Goal: Task Accomplishment & Management: Manage account settings

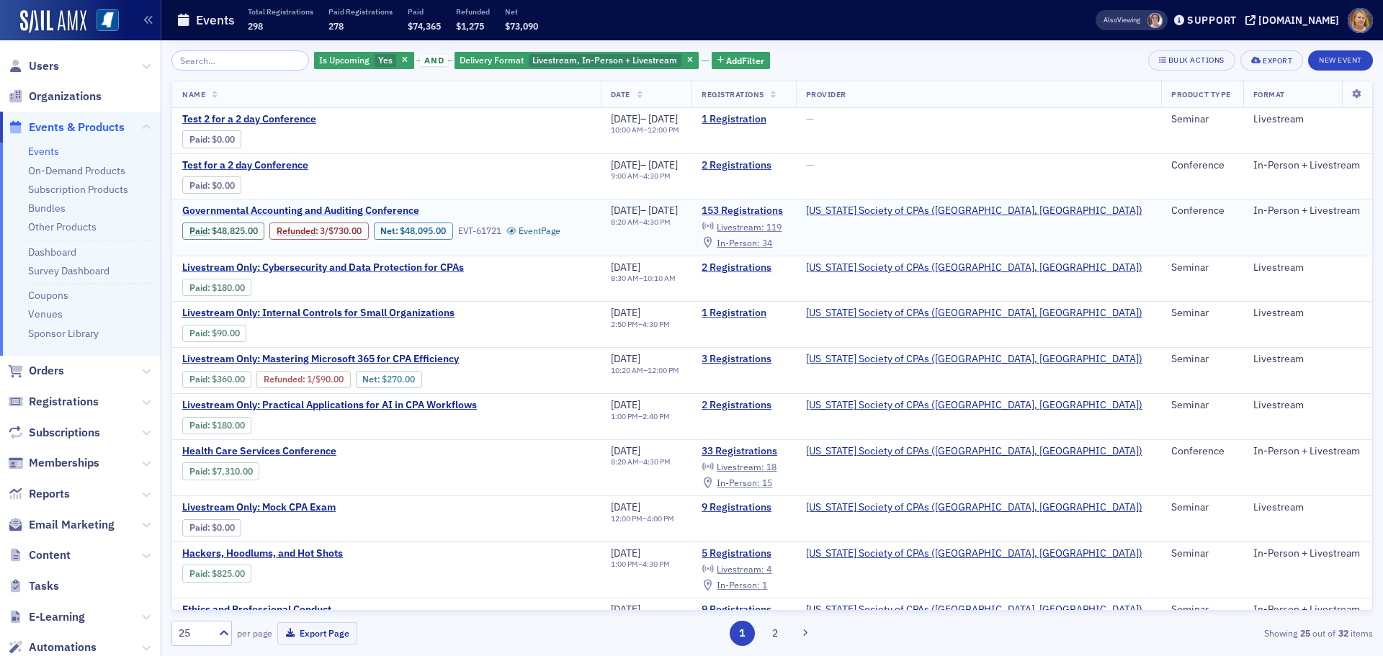
click at [382, 207] on span "Governmental Accounting and Auditing Conference" at bounding box center [303, 211] width 242 height 13
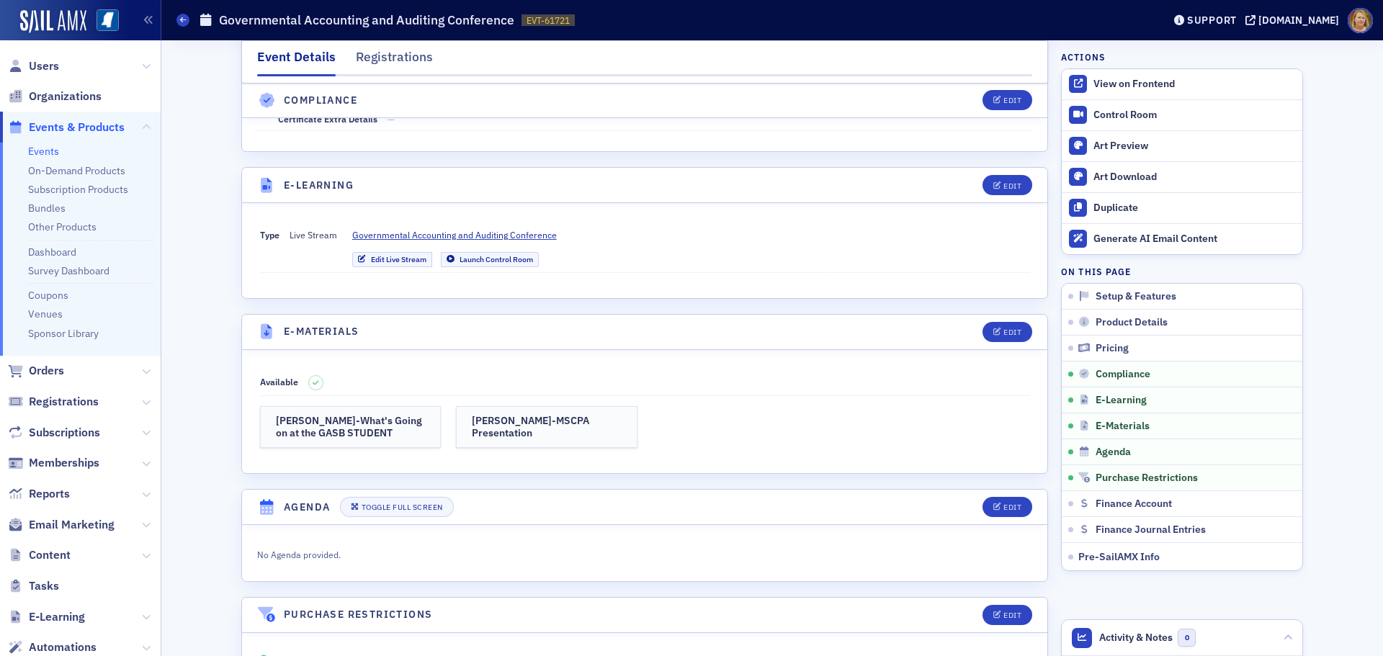
scroll to position [2881, 0]
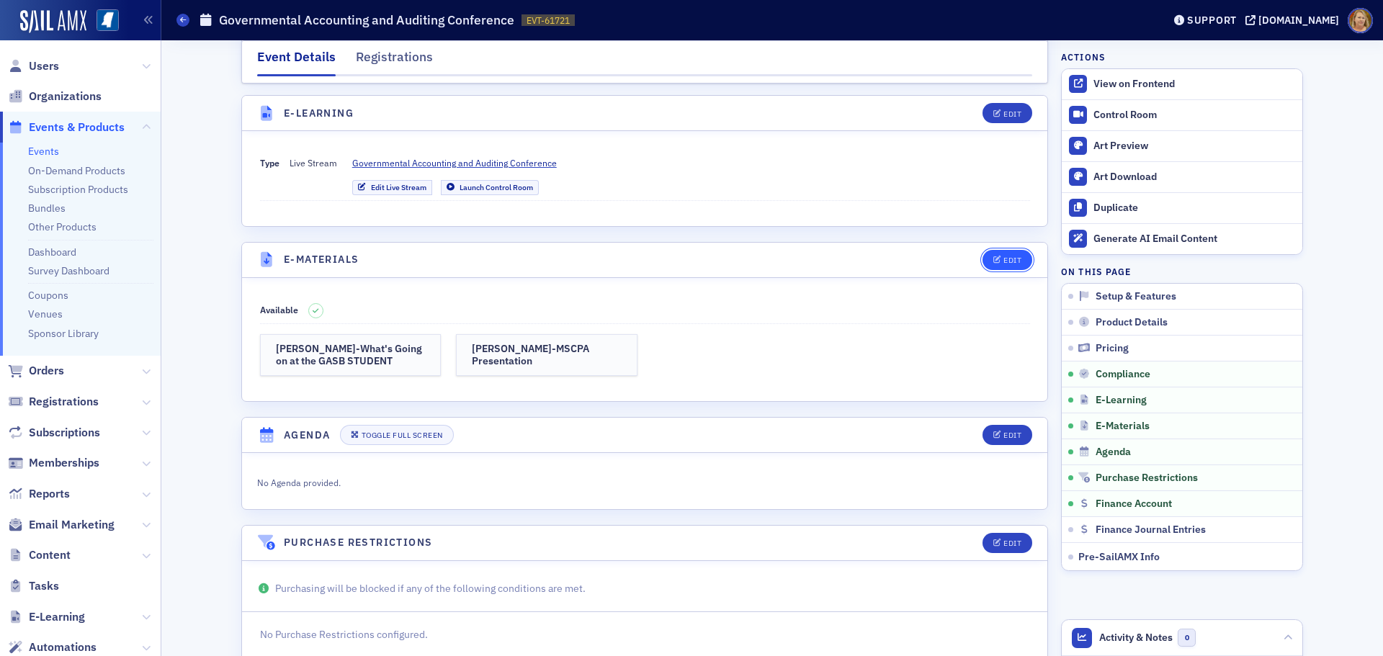
click at [994, 256] on icon "button" at bounding box center [997, 260] width 9 height 8
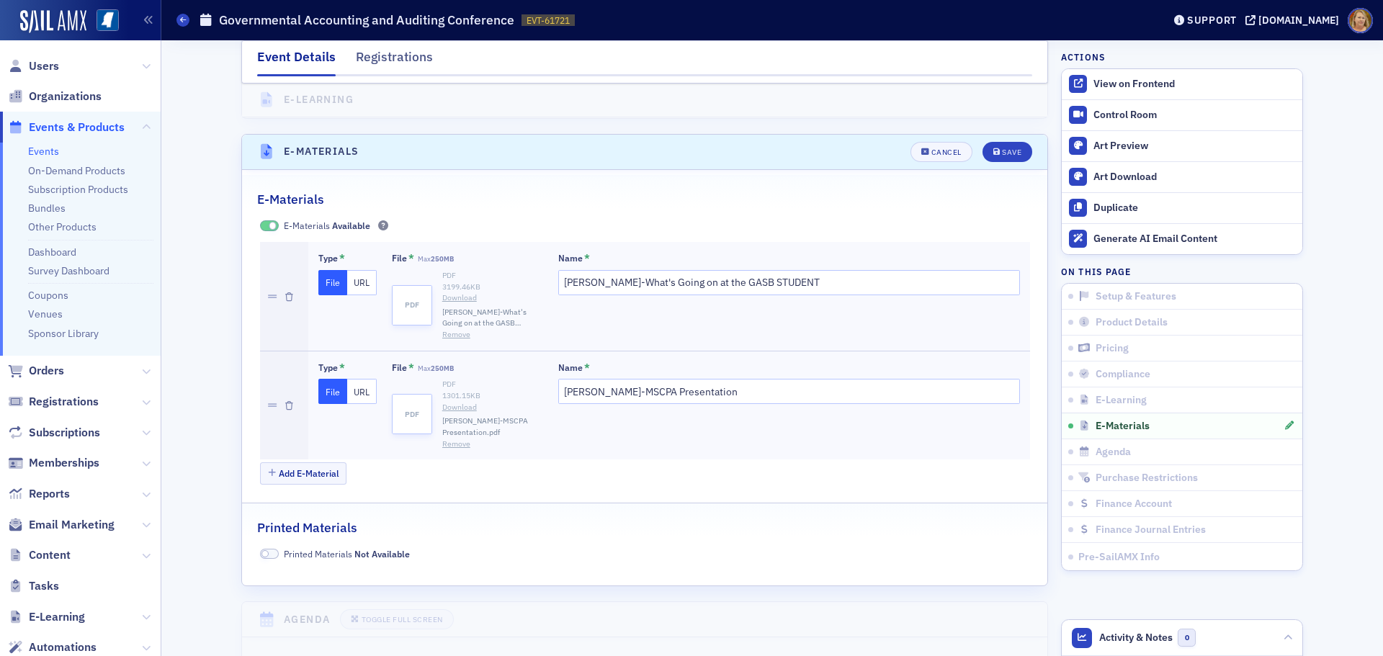
scroll to position [3002, 0]
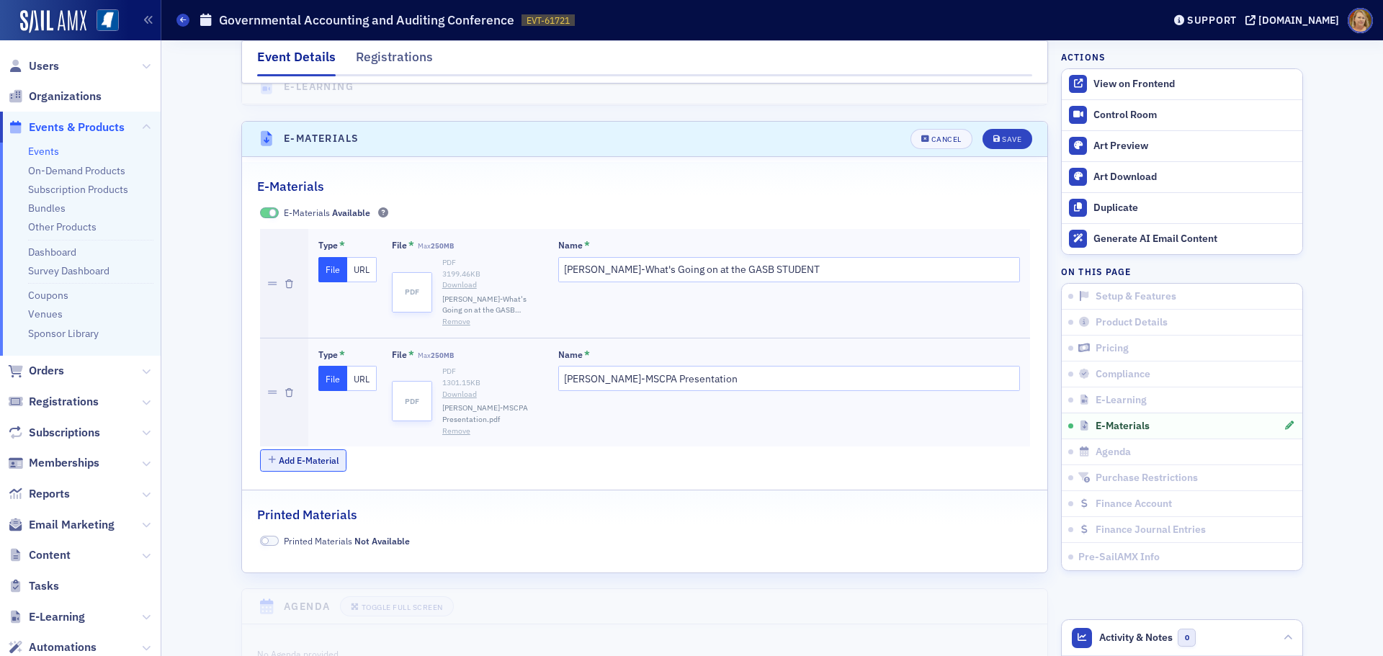
click at [322, 449] on button "Add E-Material" at bounding box center [303, 460] width 87 height 22
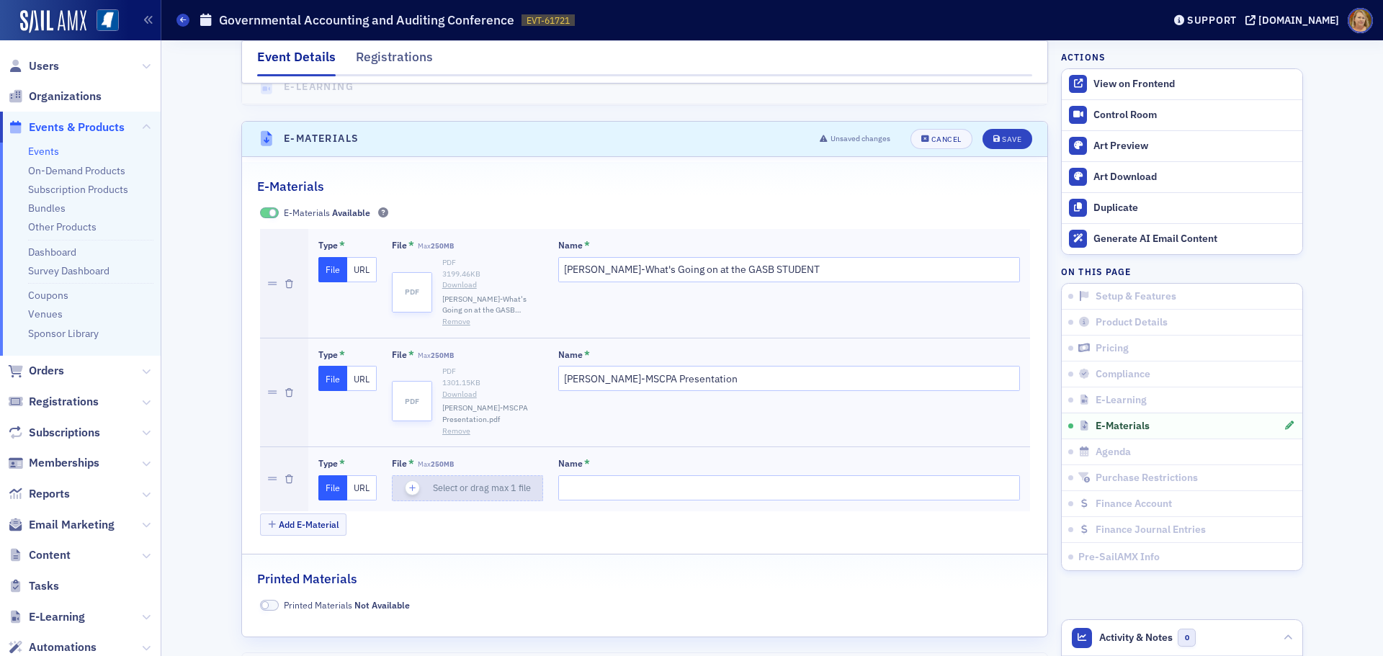
click at [406, 482] on icon "button" at bounding box center [412, 488] width 13 height 13
type input "Forvis_Mazars_MSCPA_FY26_IPPS_Update"
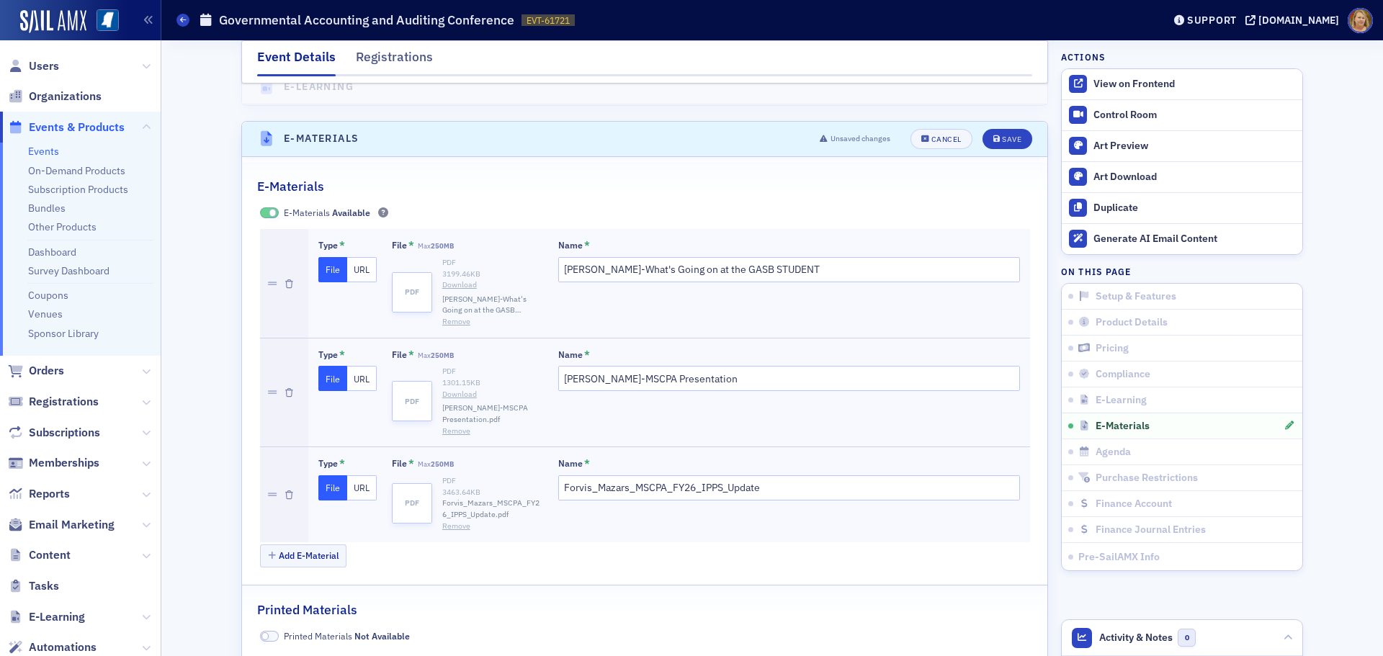
click at [456, 521] on button "Remove" at bounding box center [456, 527] width 28 height 12
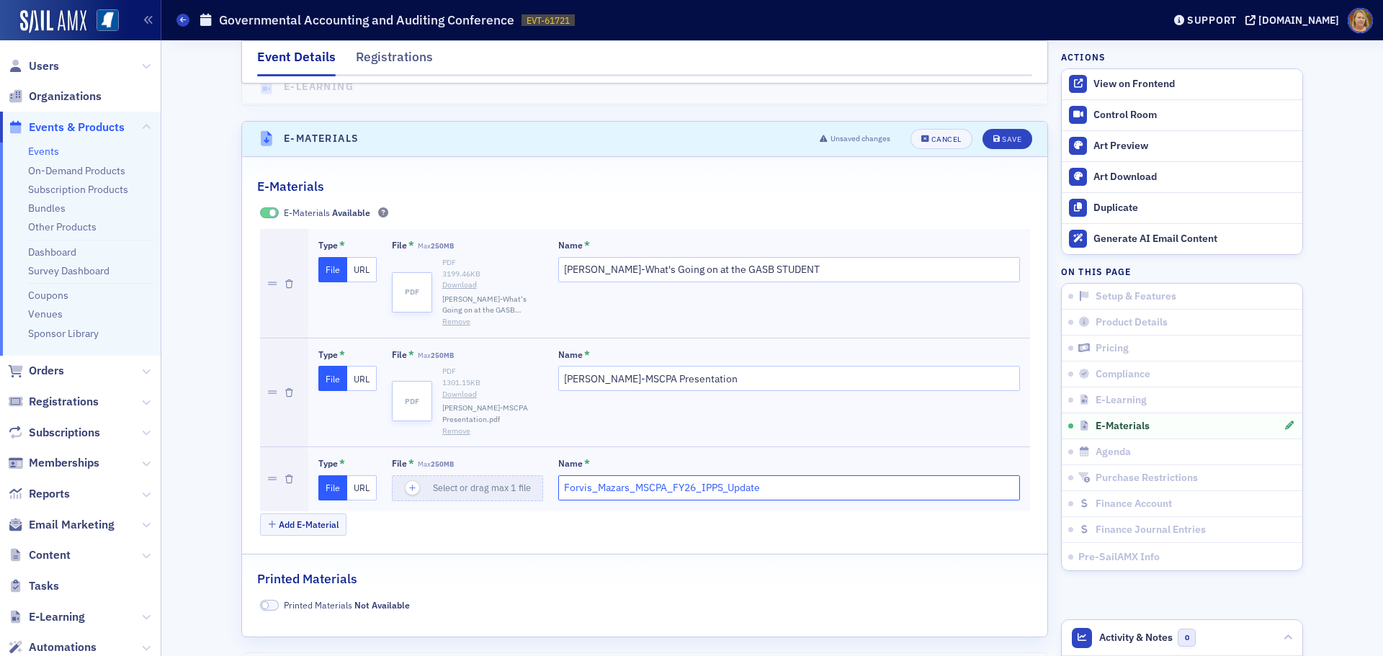
drag, startPoint x: 767, startPoint y: 453, endPoint x: 555, endPoint y: 463, distance: 212.7
click at [558, 475] on input "Forvis_Mazars_MSCPA_FY26_IPPS_Update" at bounding box center [789, 487] width 462 height 25
click at [936, 129] on button "Cancel" at bounding box center [941, 139] width 62 height 20
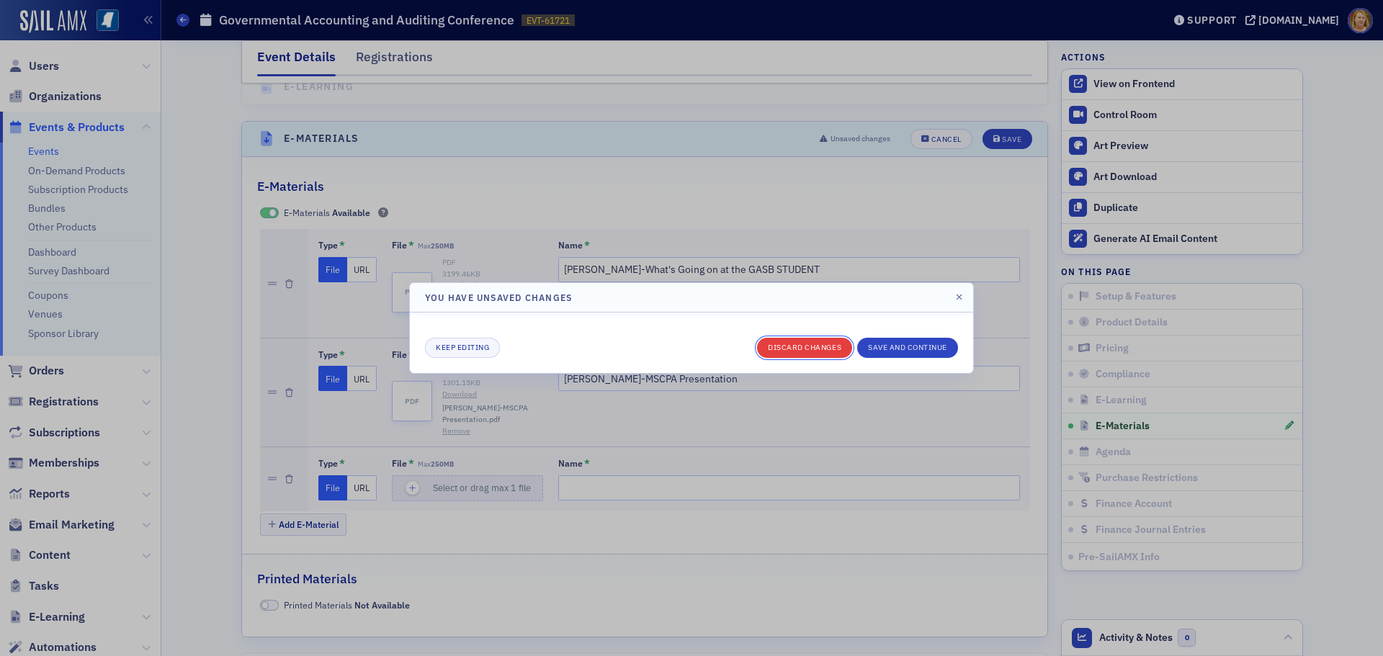
click at [835, 342] on button "Discard changes" at bounding box center [804, 348] width 95 height 20
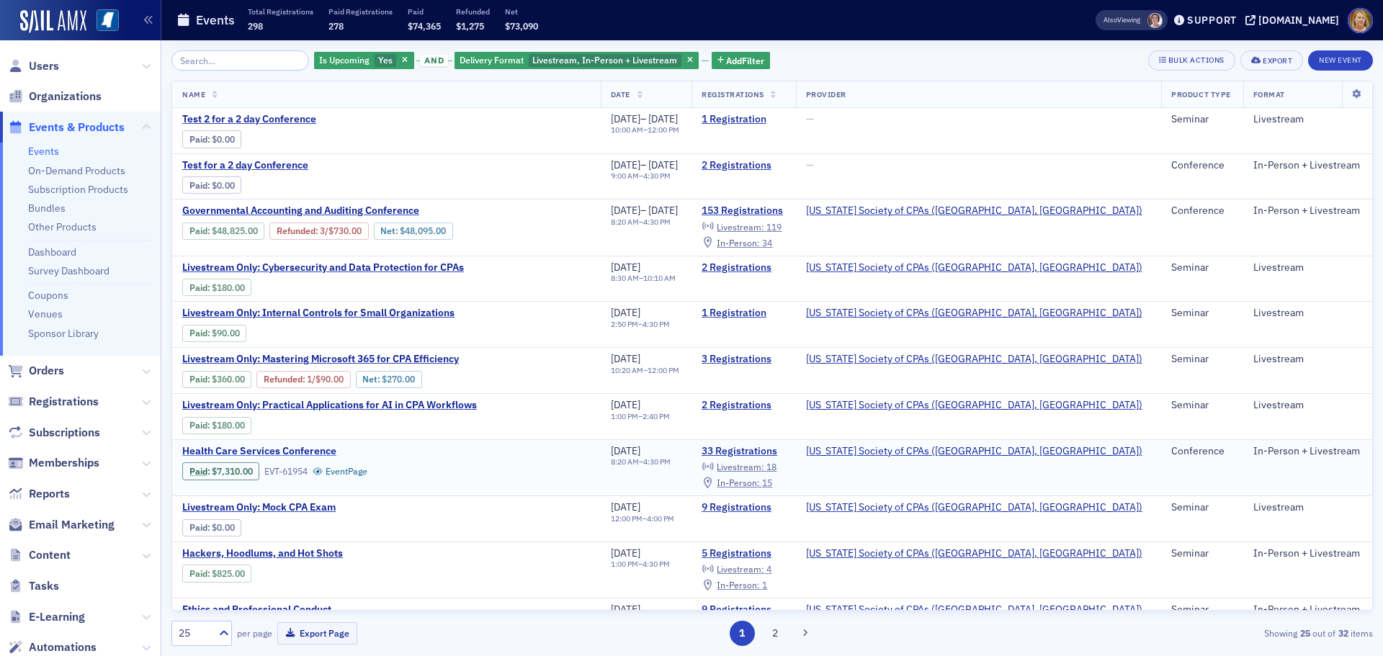
click at [264, 452] on span "Health Care Services Conference" at bounding box center [303, 451] width 242 height 13
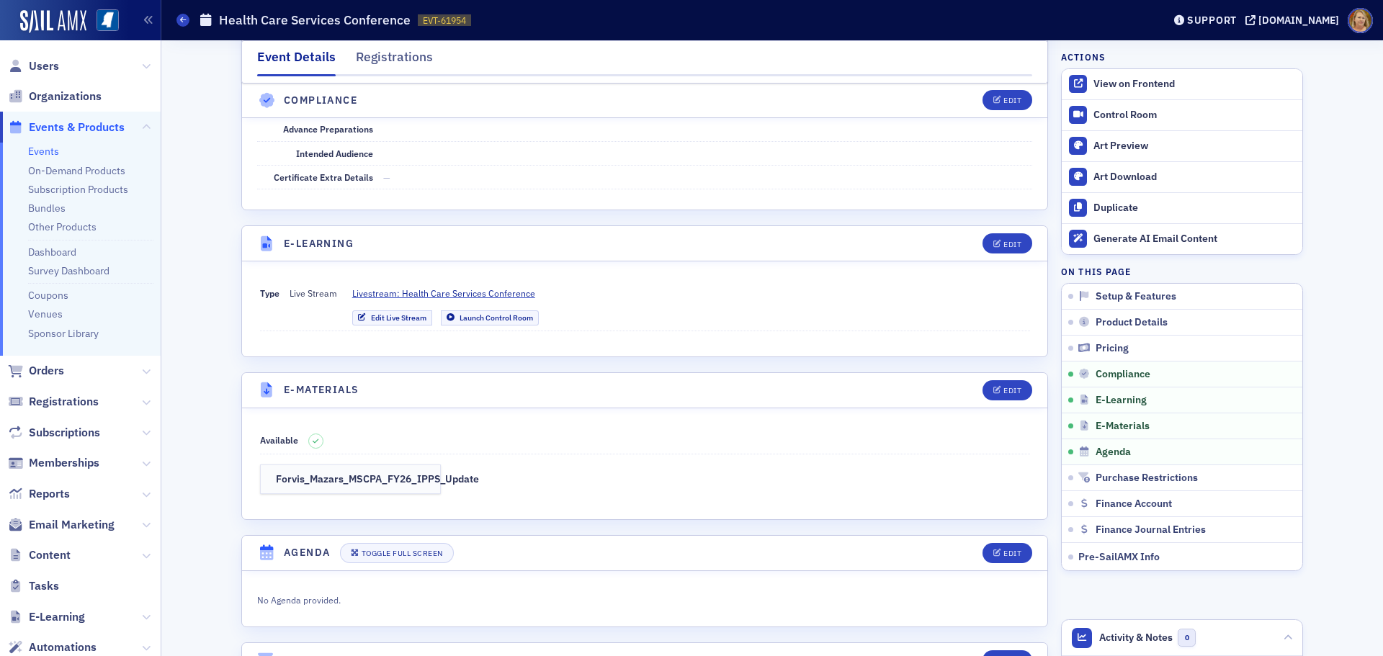
scroll to position [2737, 0]
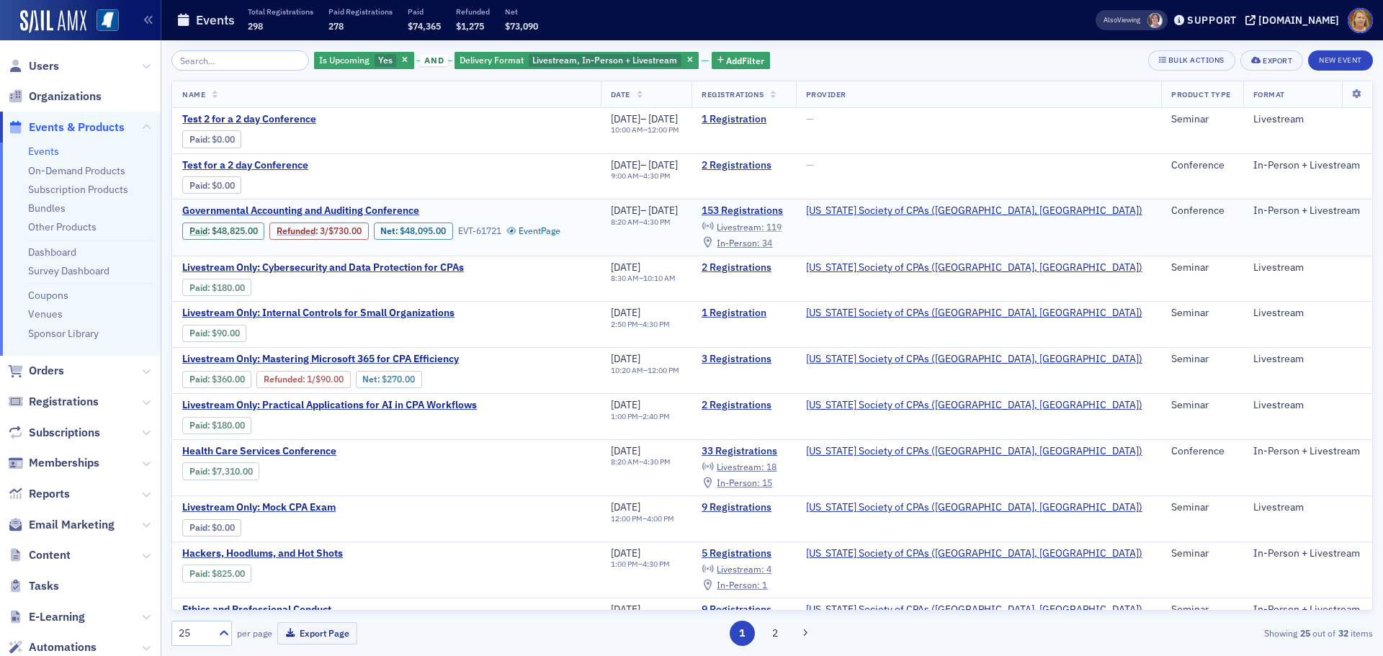
click at [764, 229] on span "Livestream :" at bounding box center [741, 227] width 48 height 12
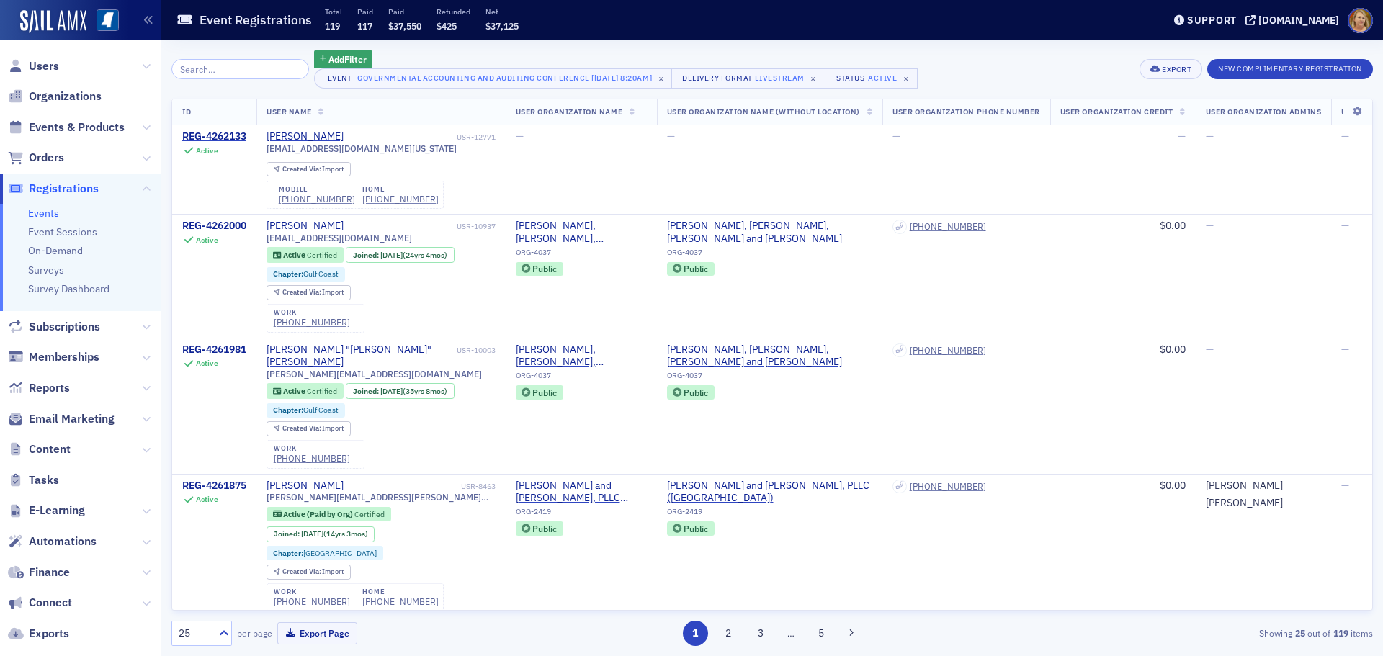
click at [627, 112] on th "User Organization Name" at bounding box center [581, 112] width 151 height 27
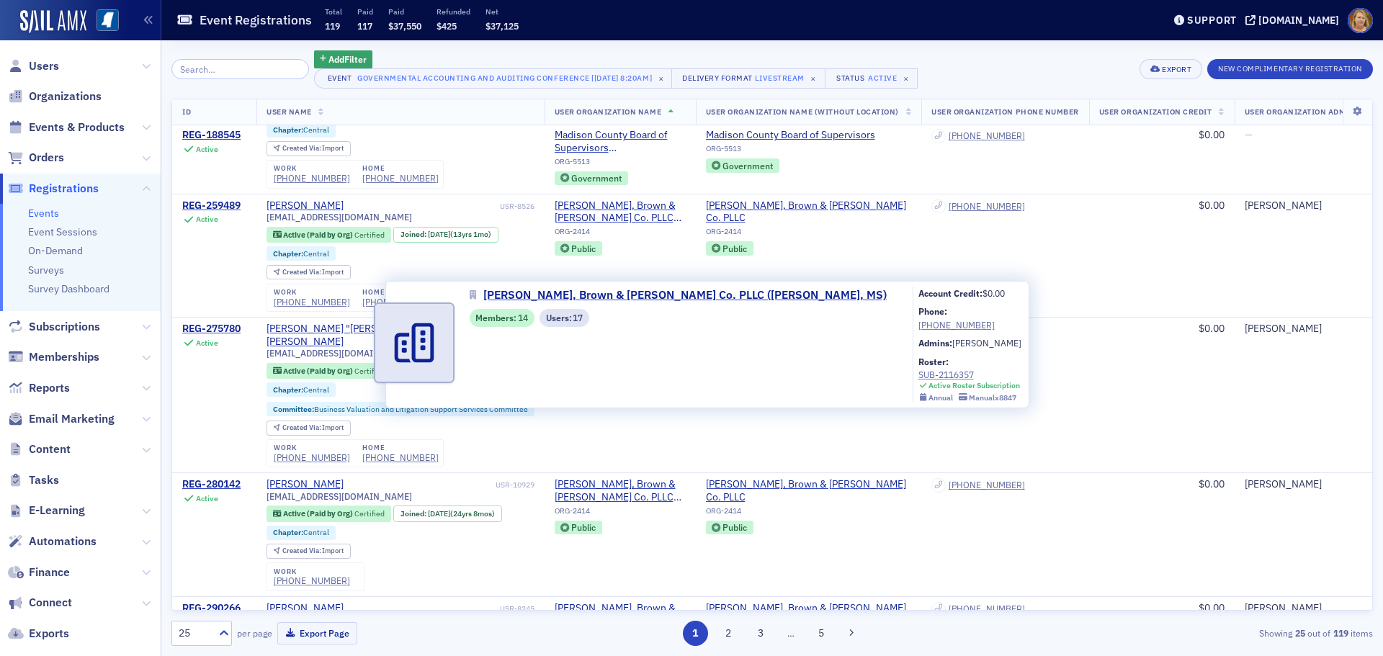
scroll to position [216, 0]
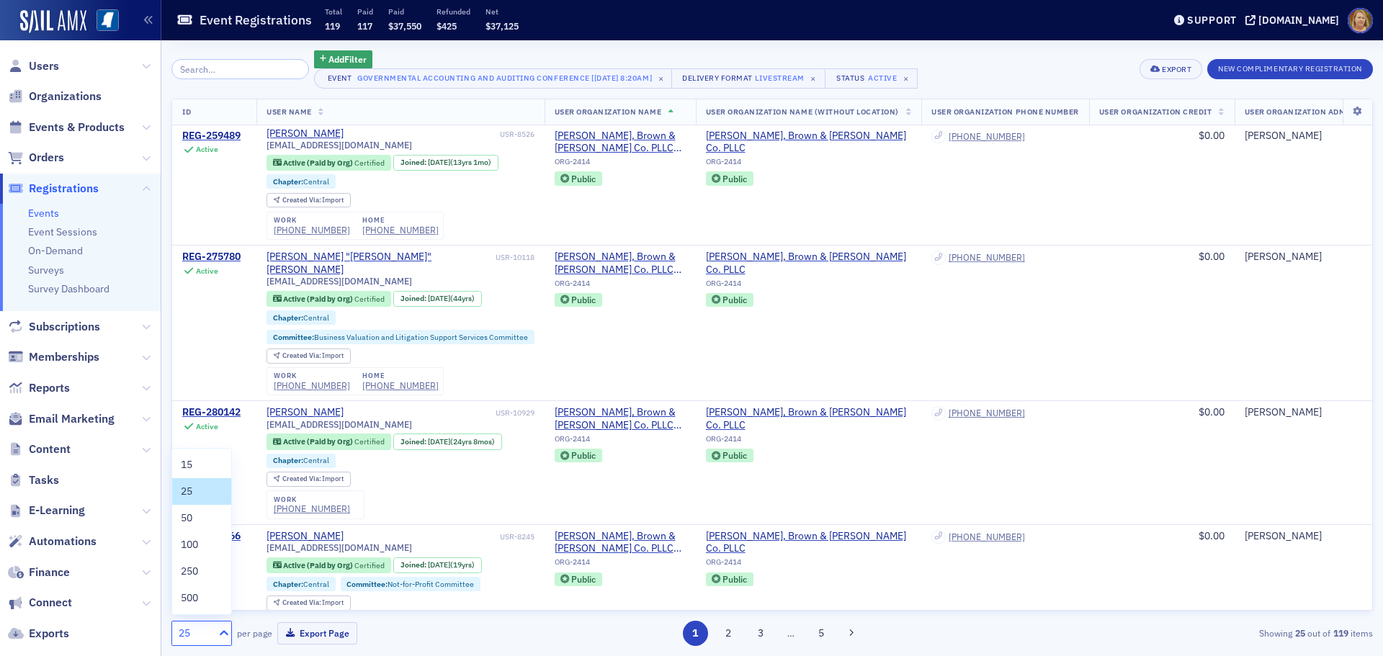
click at [224, 629] on icon at bounding box center [224, 633] width 14 height 14
click at [200, 547] on div "100" at bounding box center [202, 544] width 42 height 15
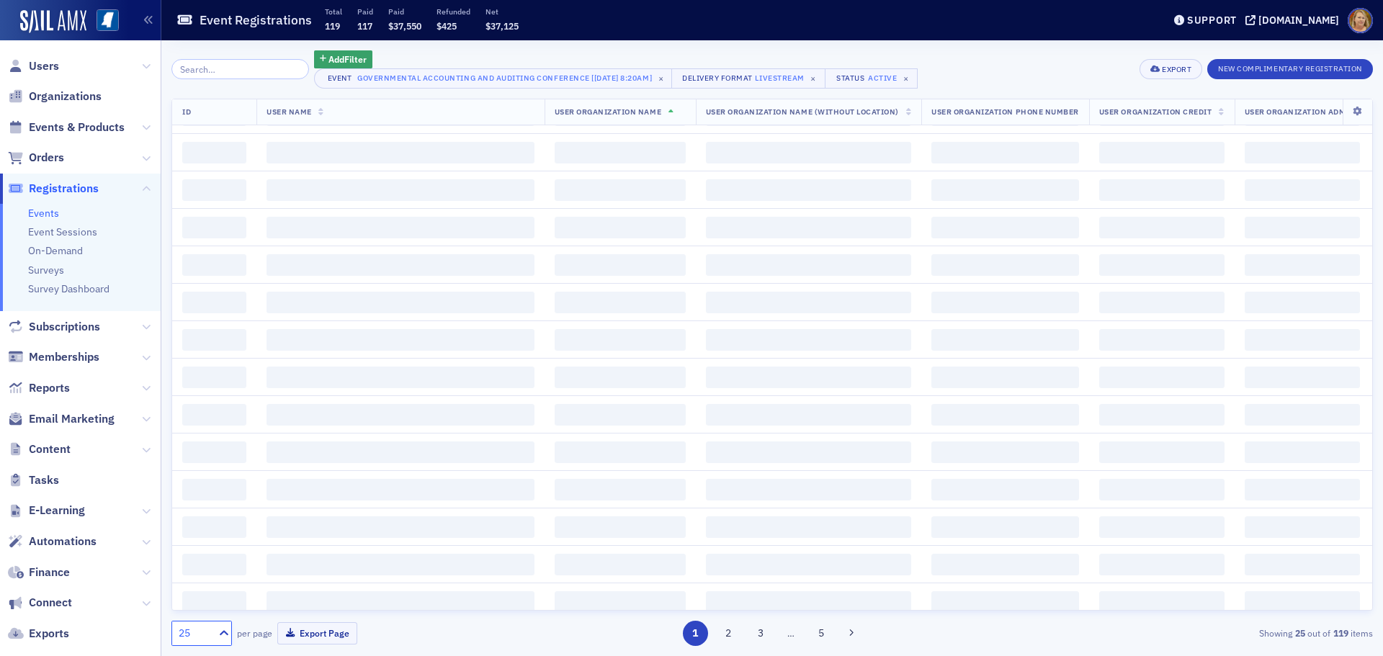
scroll to position [0, 0]
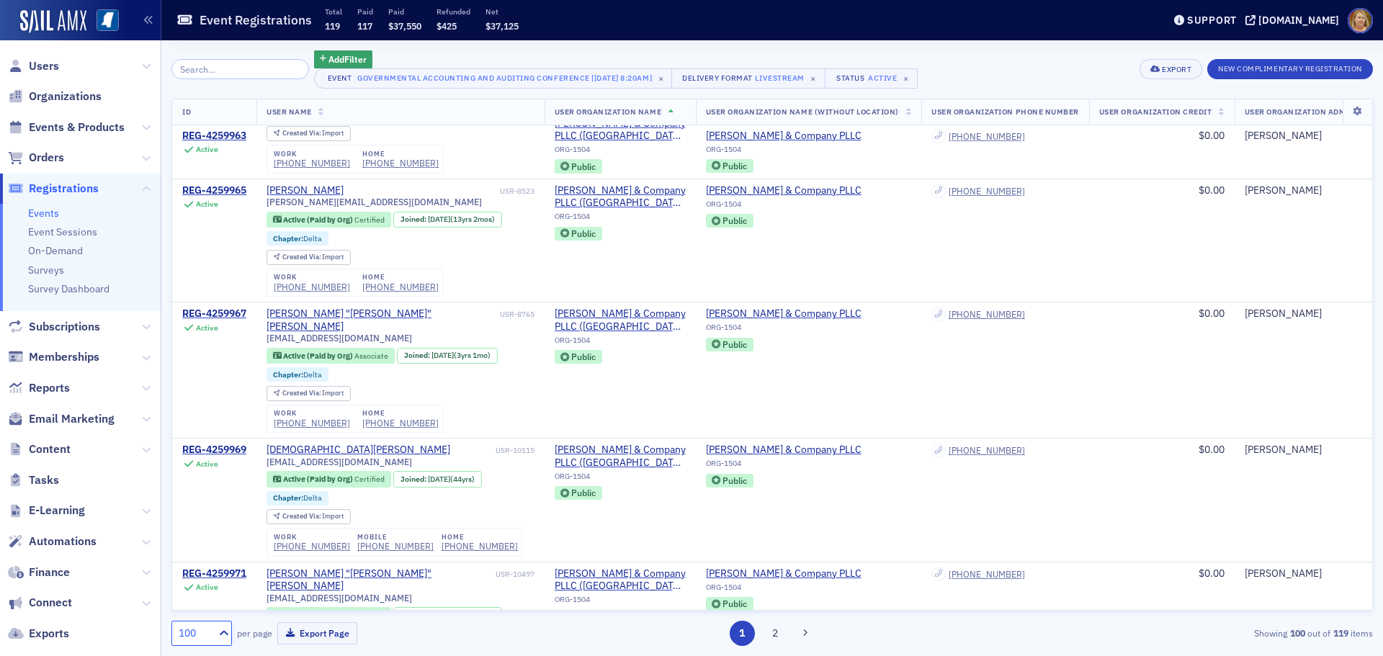
scroll to position [11388, 0]
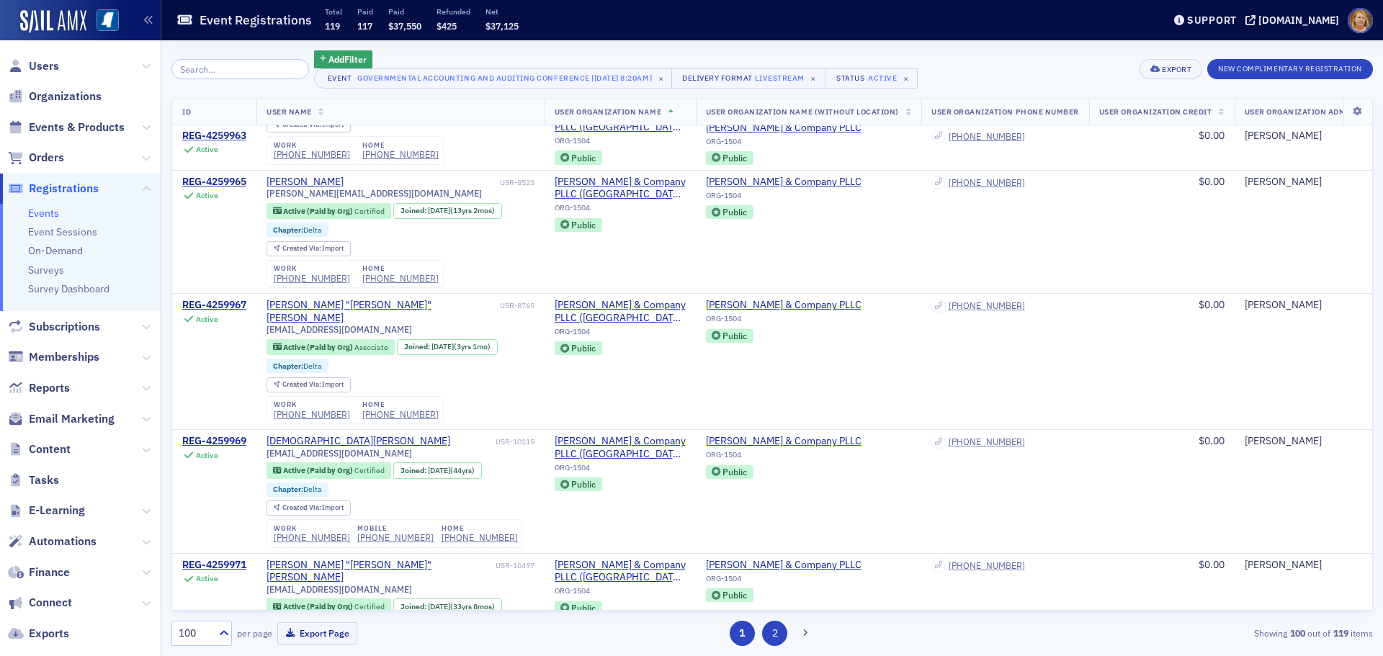
click at [782, 632] on button "2" at bounding box center [774, 633] width 25 height 25
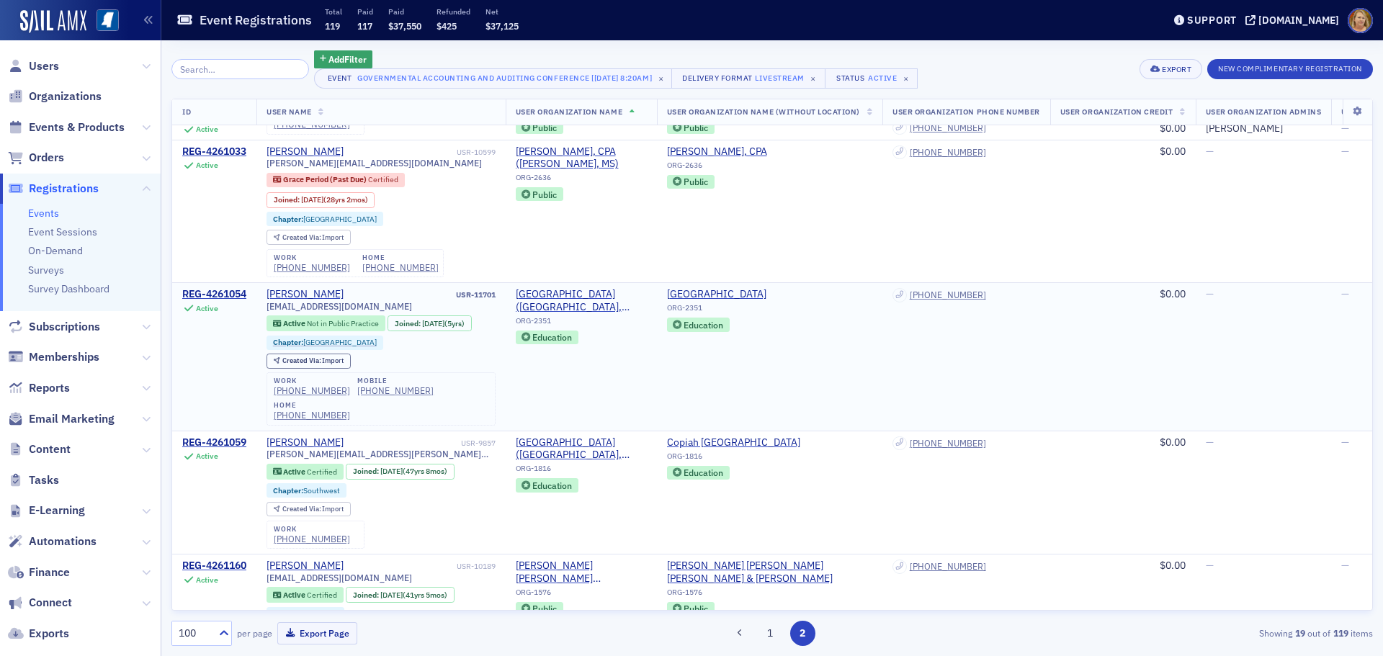
scroll to position [1314, 0]
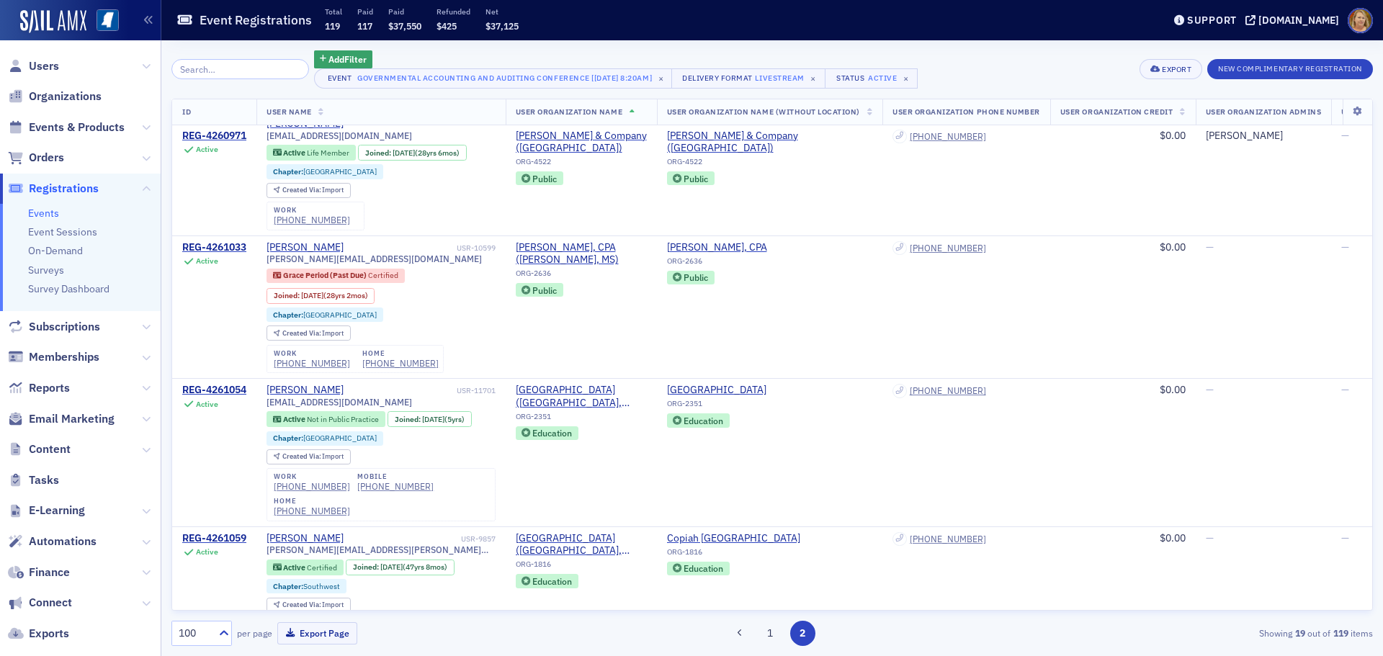
click at [633, 112] on icon at bounding box center [632, 113] width 6 height 8
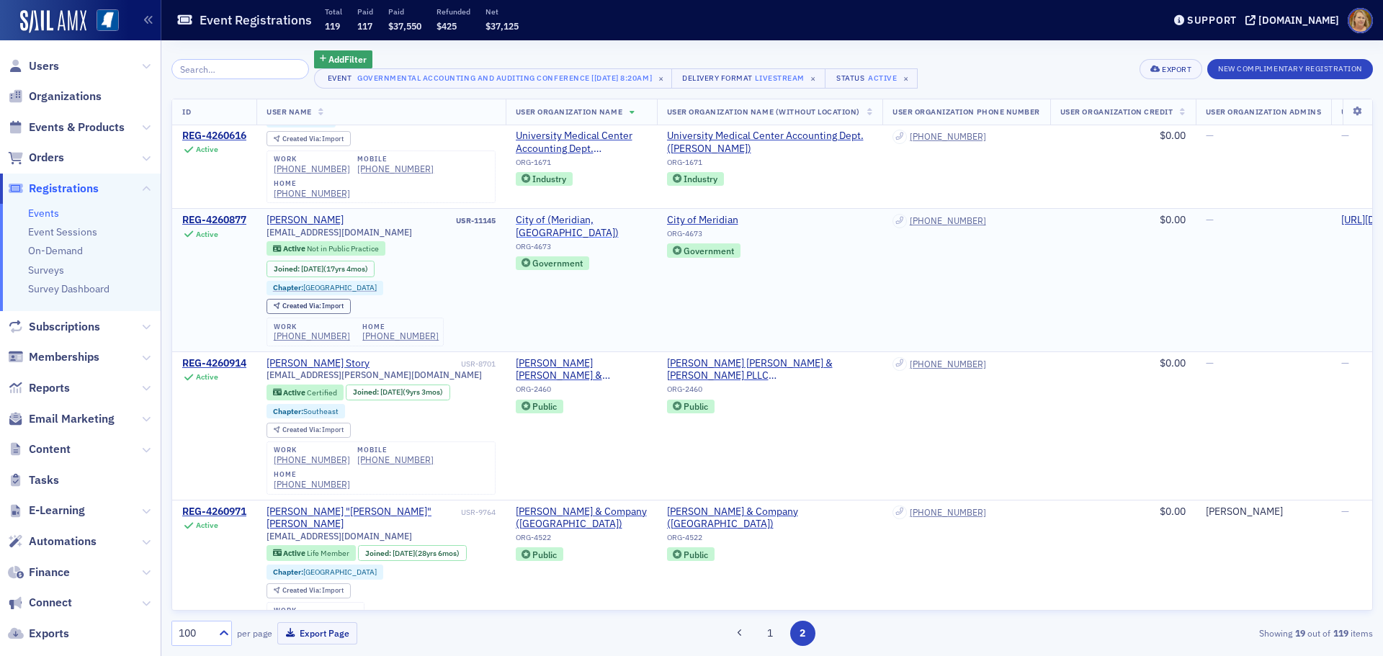
scroll to position [882, 0]
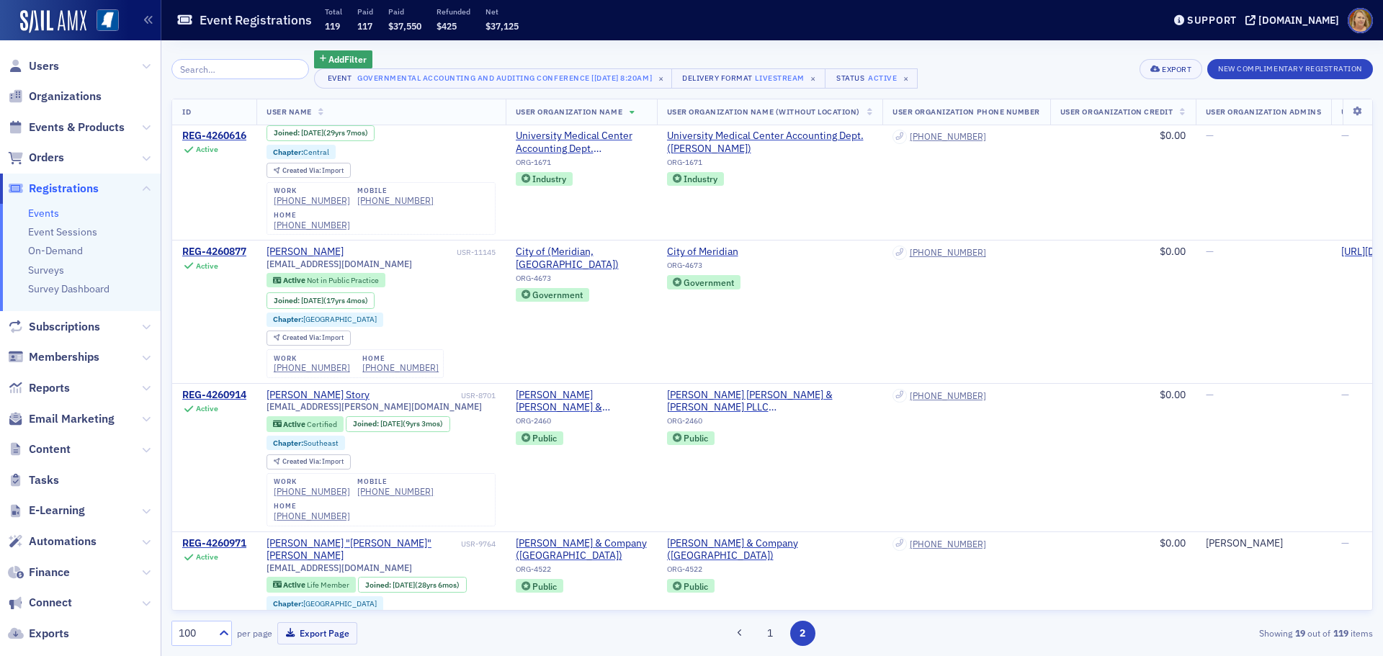
click at [575, 103] on th "User Organization Name" at bounding box center [581, 112] width 151 height 27
